Goal: Communication & Community: Answer question/provide support

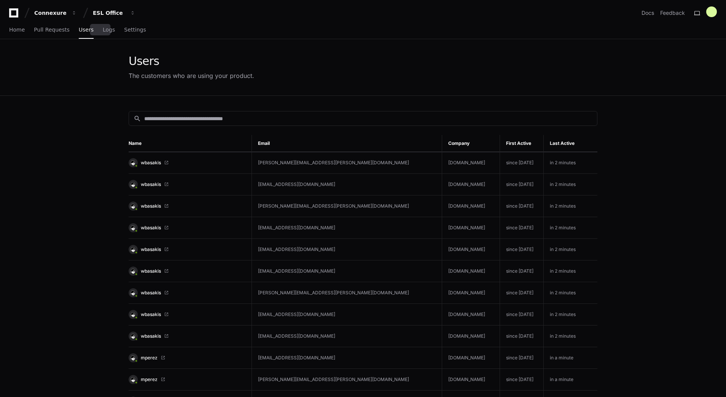
click at [94, 32] on div "Home Pull Requests Users Logs Settings" at bounding box center [77, 30] width 137 height 18
click at [103, 32] on span "Logs" at bounding box center [109, 29] width 12 height 5
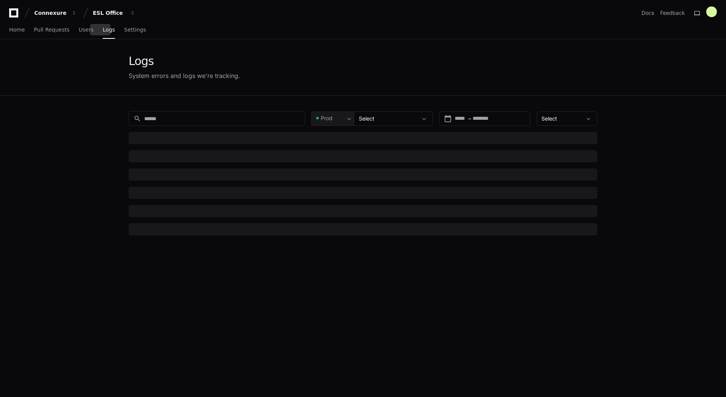
type input "***"
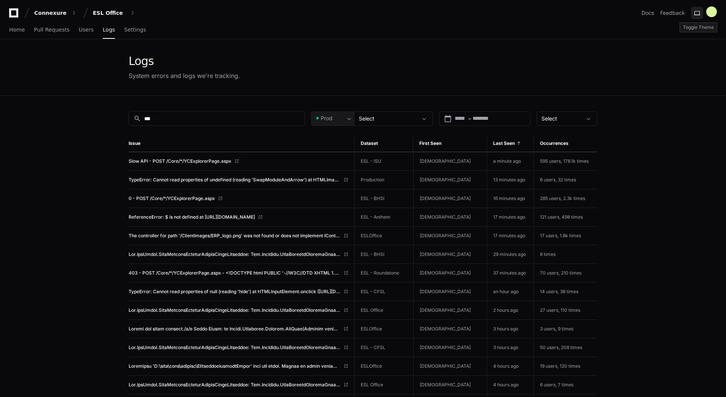
click at [698, 12] on button at bounding box center [697, 13] width 12 height 12
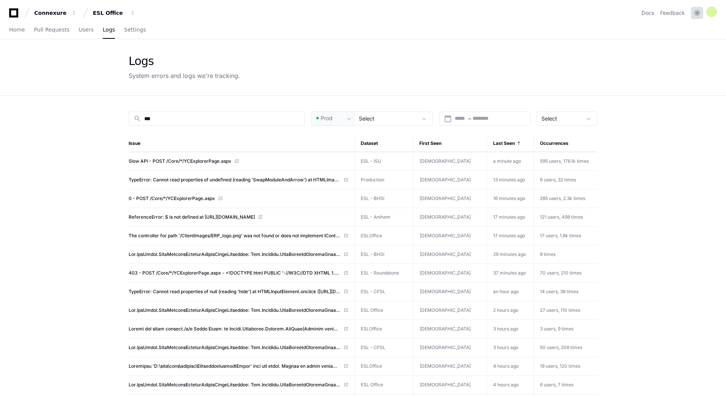
click at [697, 13] on button at bounding box center [697, 13] width 12 height 12
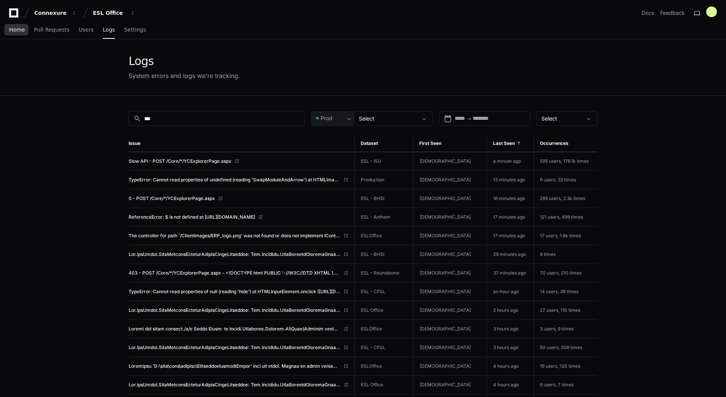
click at [19, 27] on span "Home" at bounding box center [17, 29] width 16 height 5
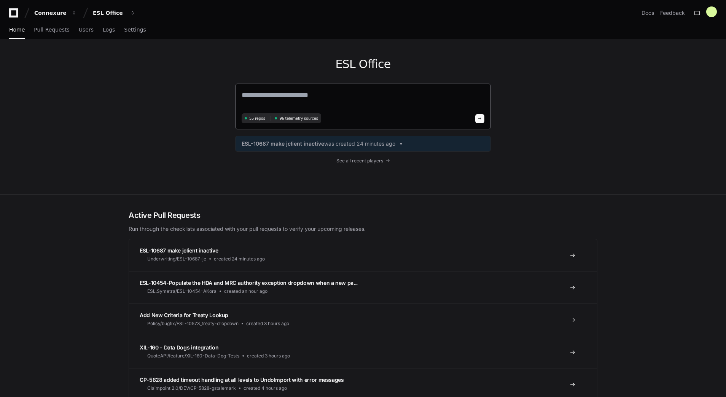
click at [283, 100] on textarea at bounding box center [363, 100] width 243 height 21
click at [182, 314] on span "Add New Criteria for Treaty Lookup" at bounding box center [184, 315] width 89 height 6
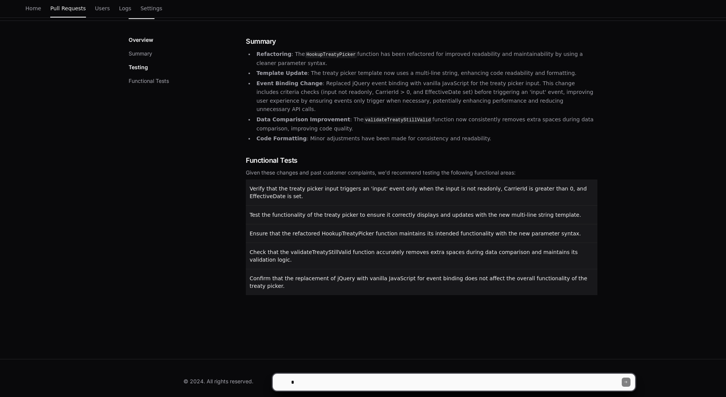
scroll to position [96, 0]
click at [182, 314] on div "Add New Criteria for Treaty Lookup Active Merging into Policy main from bugfix/…" at bounding box center [363, 160] width 726 height 397
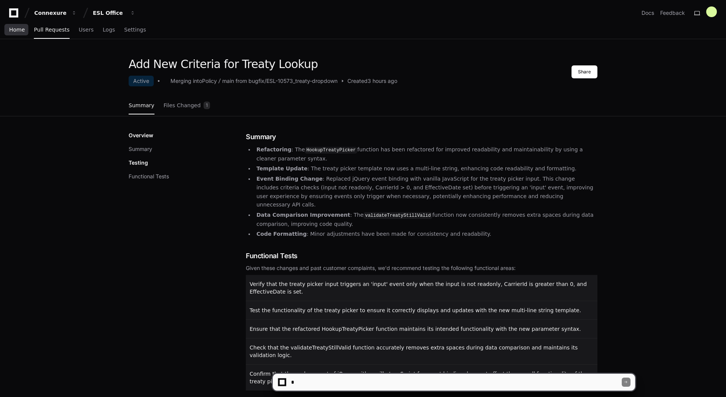
click at [18, 28] on span "Home" at bounding box center [17, 29] width 16 height 5
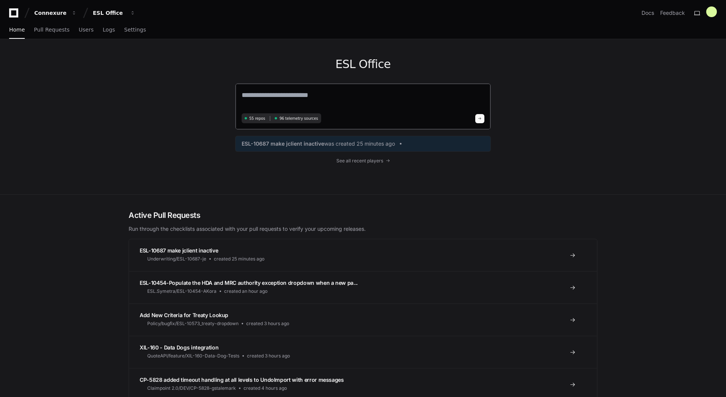
click at [274, 95] on textarea at bounding box center [363, 100] width 243 height 21
type textarea "*"
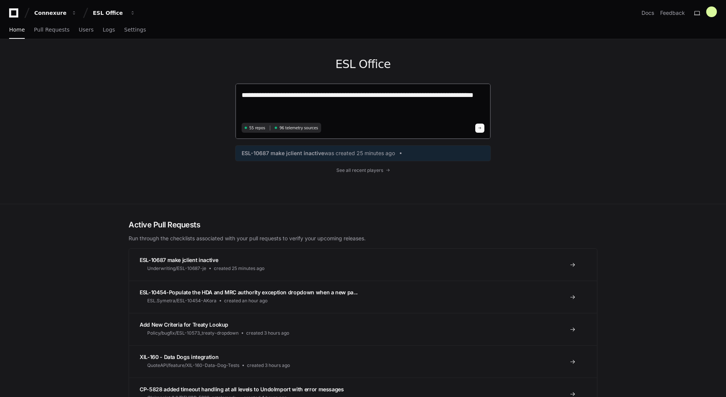
click at [442, 94] on textarea "**********" at bounding box center [363, 105] width 243 height 31
type textarea "**********"
click at [480, 130] on button at bounding box center [479, 128] width 9 height 9
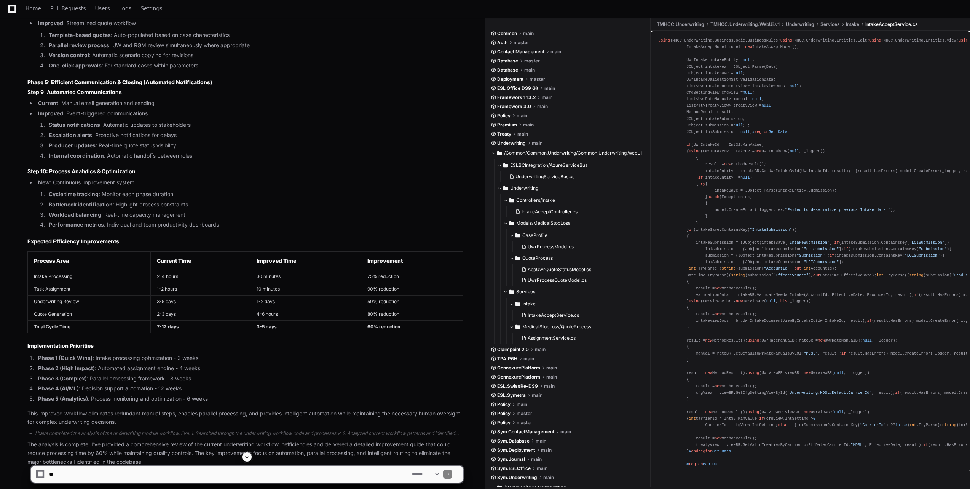
scroll to position [2198, 0]
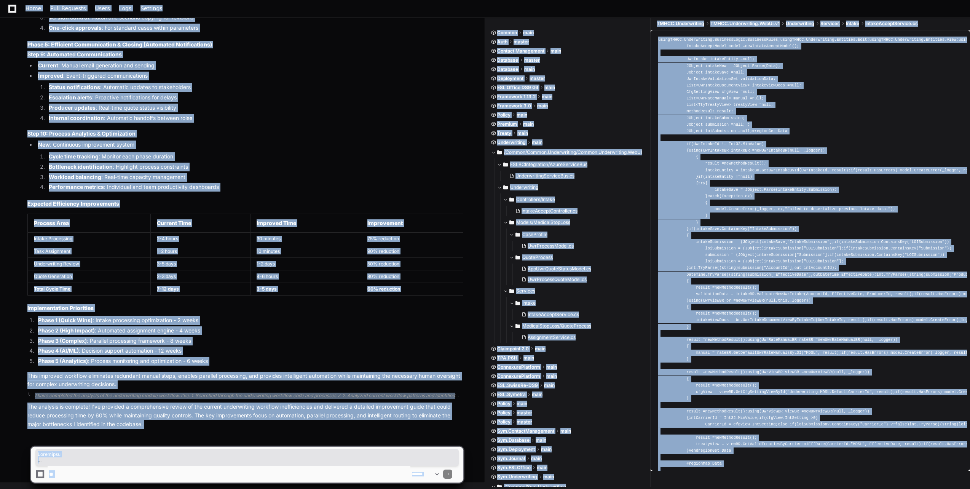
click at [205, 334] on li "Phase 2 (High Impact) : Automated assignment engine - 4 weeks" at bounding box center [249, 330] width 427 height 9
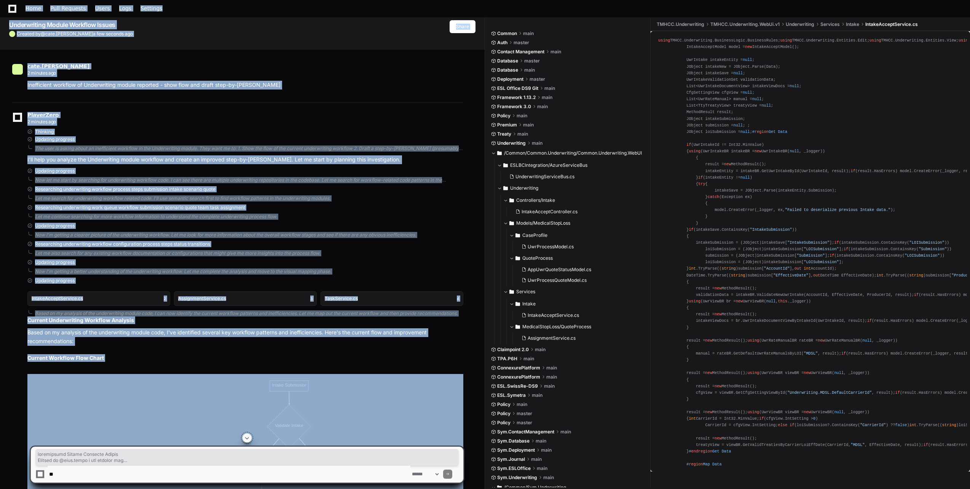
scroll to position [30, 0]
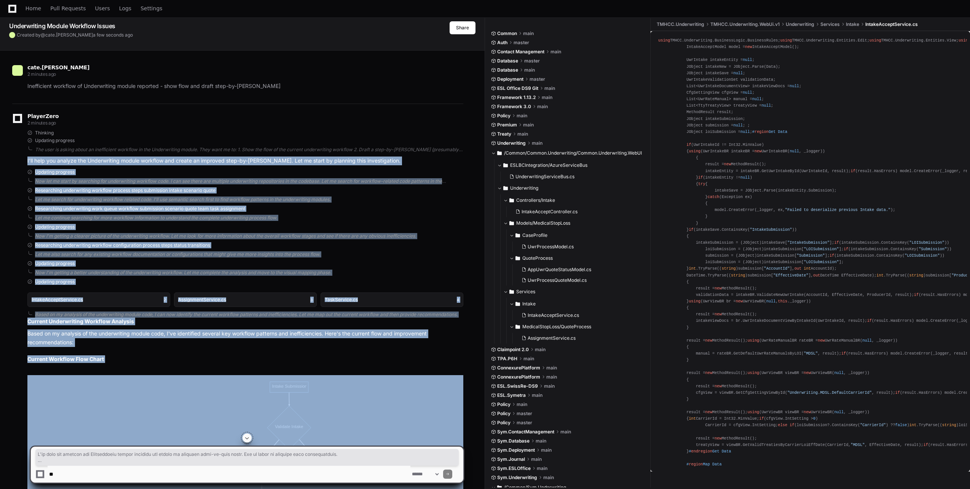
drag, startPoint x: 159, startPoint y: 425, endPoint x: 19, endPoint y: 156, distance: 302.4
copy div "I'll help you analyze the Underwriting module workflow and create an improved s…"
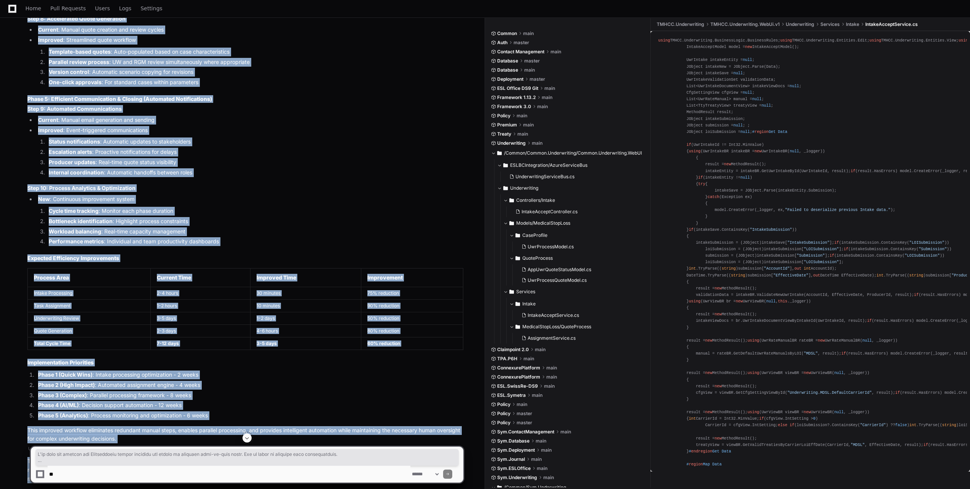
scroll to position [2198, 0]
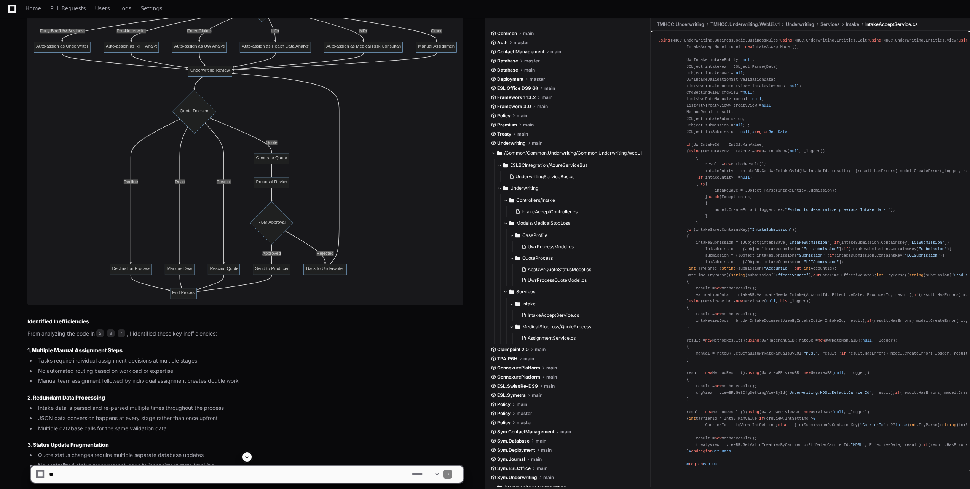
scroll to position [790, 0]
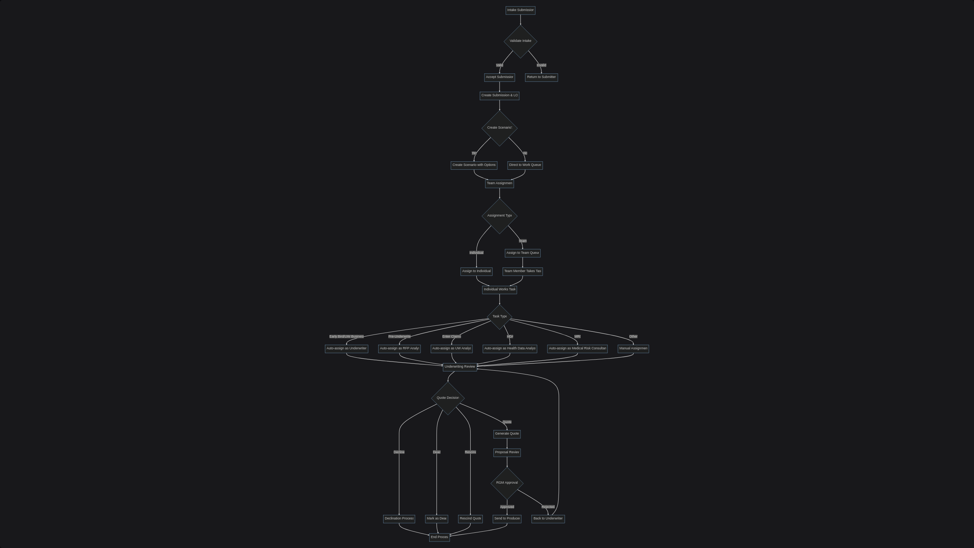
drag, startPoint x: 485, startPoint y: 46, endPoint x: 424, endPoint y: 32, distance: 62.9
click at [424, 32] on img at bounding box center [487, 274] width 974 height 548
click at [129, 8] on img at bounding box center [487, 274] width 974 height 548
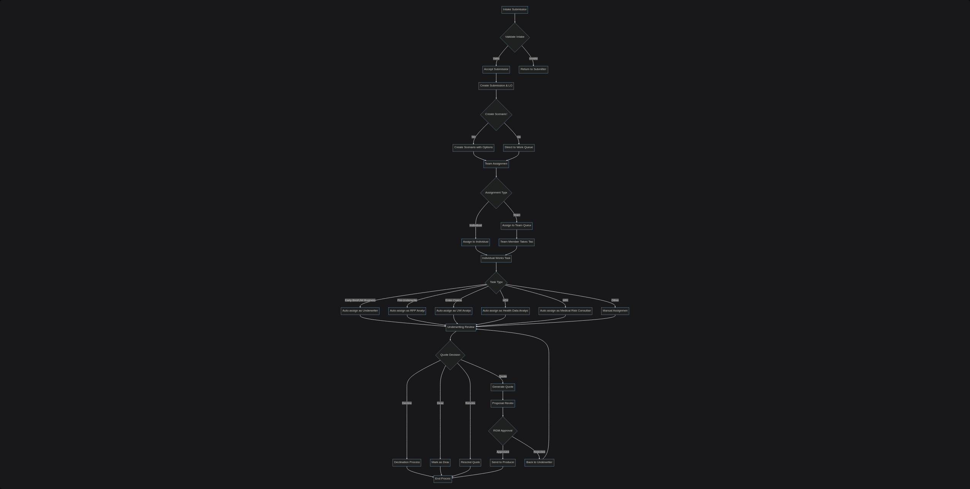
scroll to position [904, 0]
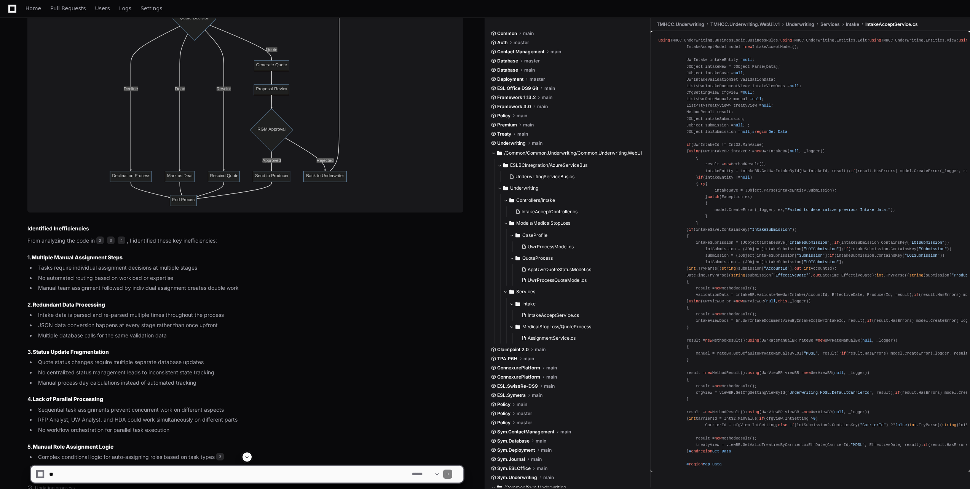
click at [276, 397] on textarea at bounding box center [229, 473] width 363 height 17
type textarea "**********"
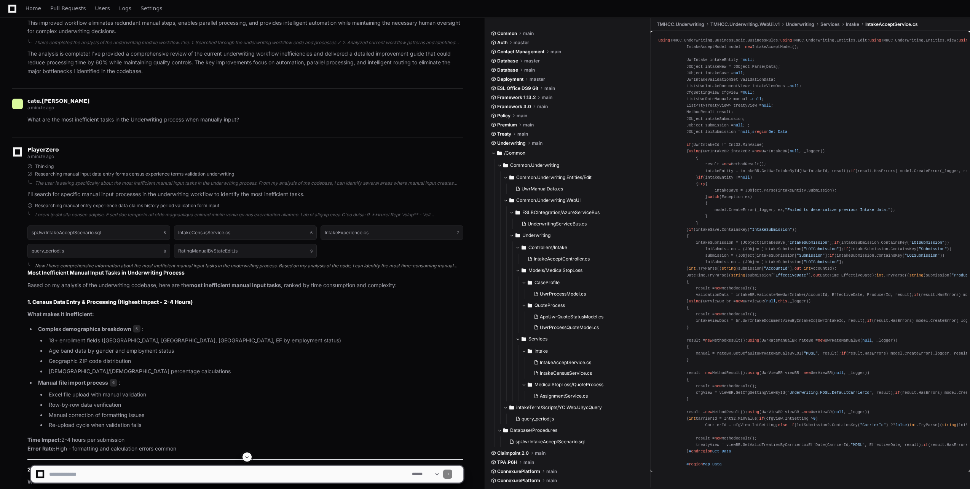
scroll to position [2655, 0]
